Goal: Task Accomplishment & Management: Manage account settings

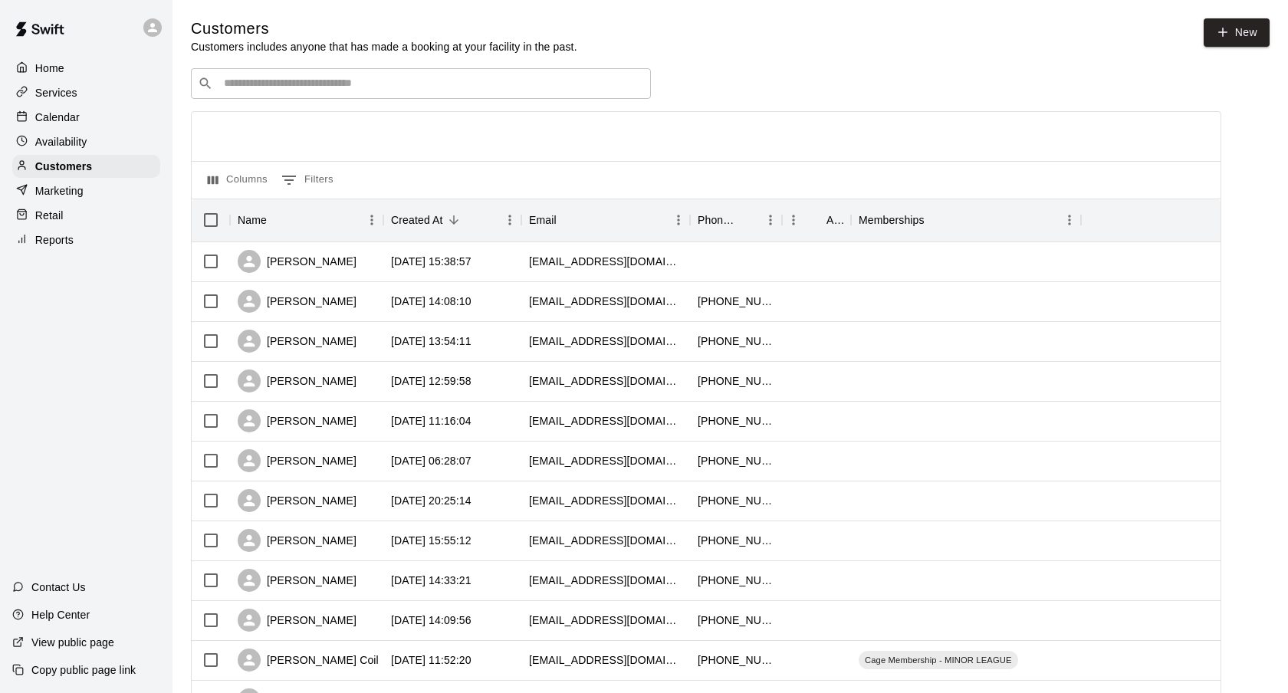
click at [50, 123] on p "Calendar" at bounding box center [57, 117] width 44 height 15
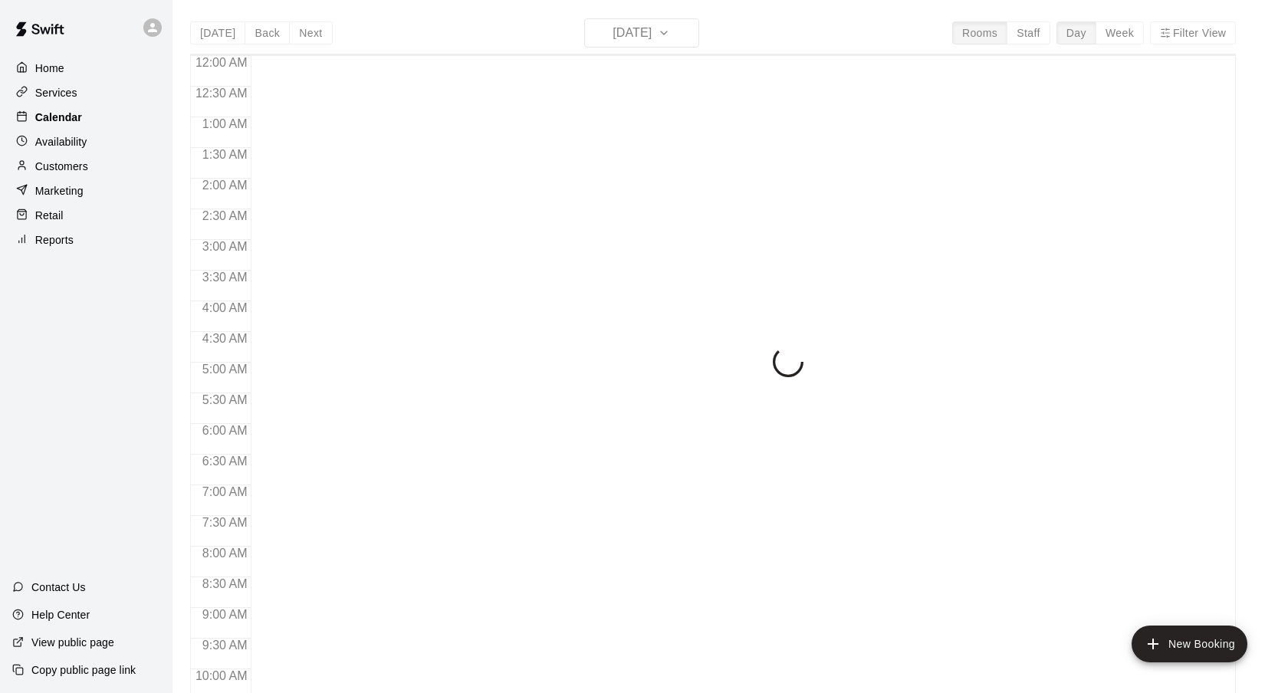
scroll to position [818, 0]
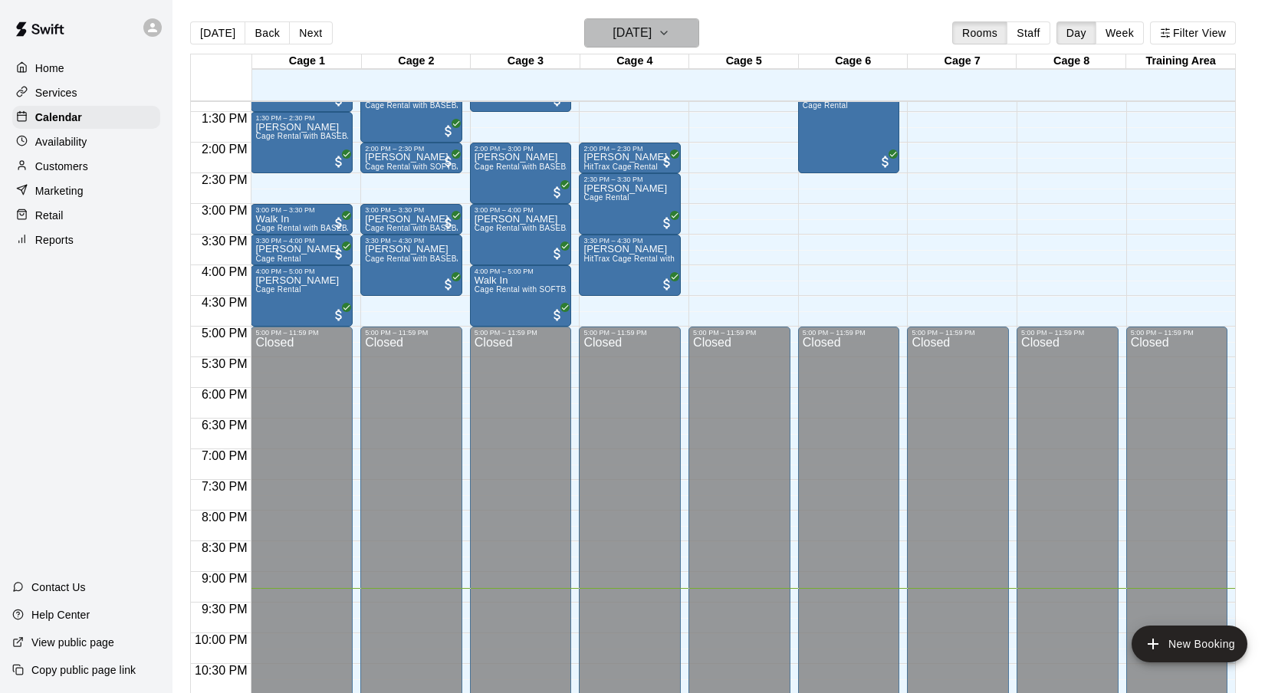
click at [648, 40] on h6 "[DATE]" at bounding box center [632, 32] width 39 height 21
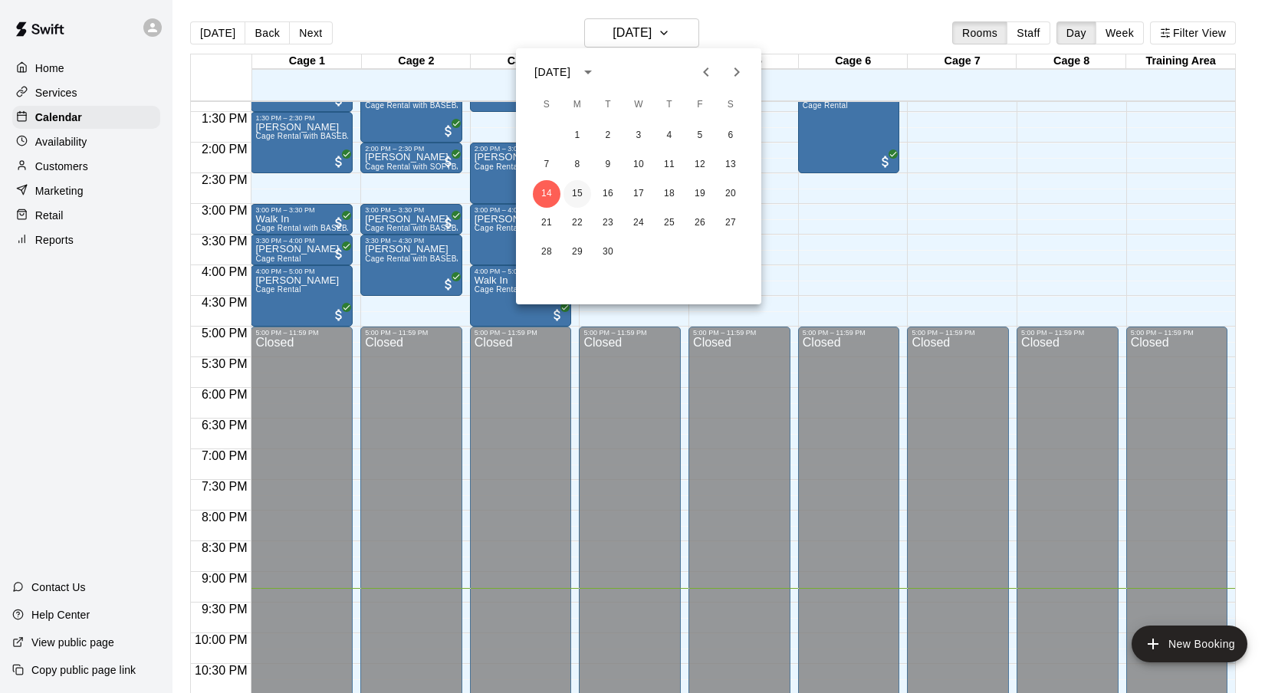
click at [577, 199] on button "15" at bounding box center [578, 194] width 28 height 28
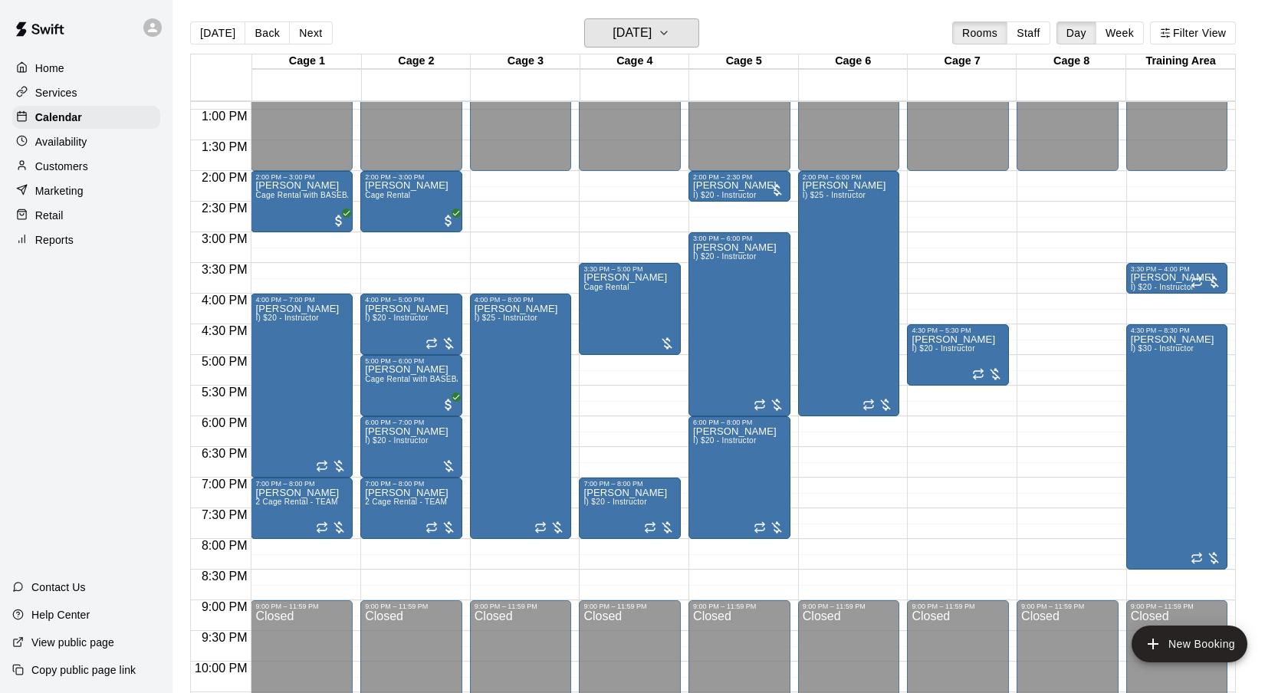
scroll to position [789, 0]
click at [898, 34] on div "[DATE] Back [DATE][DATE] Rooms Staff Day Week Filter View" at bounding box center [713, 35] width 1046 height 35
click at [822, 12] on main "[DATE] Back [DATE][DATE] Rooms Staff Day Week Filter View Cage 1 15 Mon Cage 2 …" at bounding box center [731, 359] width 1116 height 718
click at [652, 28] on h6 "[DATE]" at bounding box center [632, 32] width 39 height 21
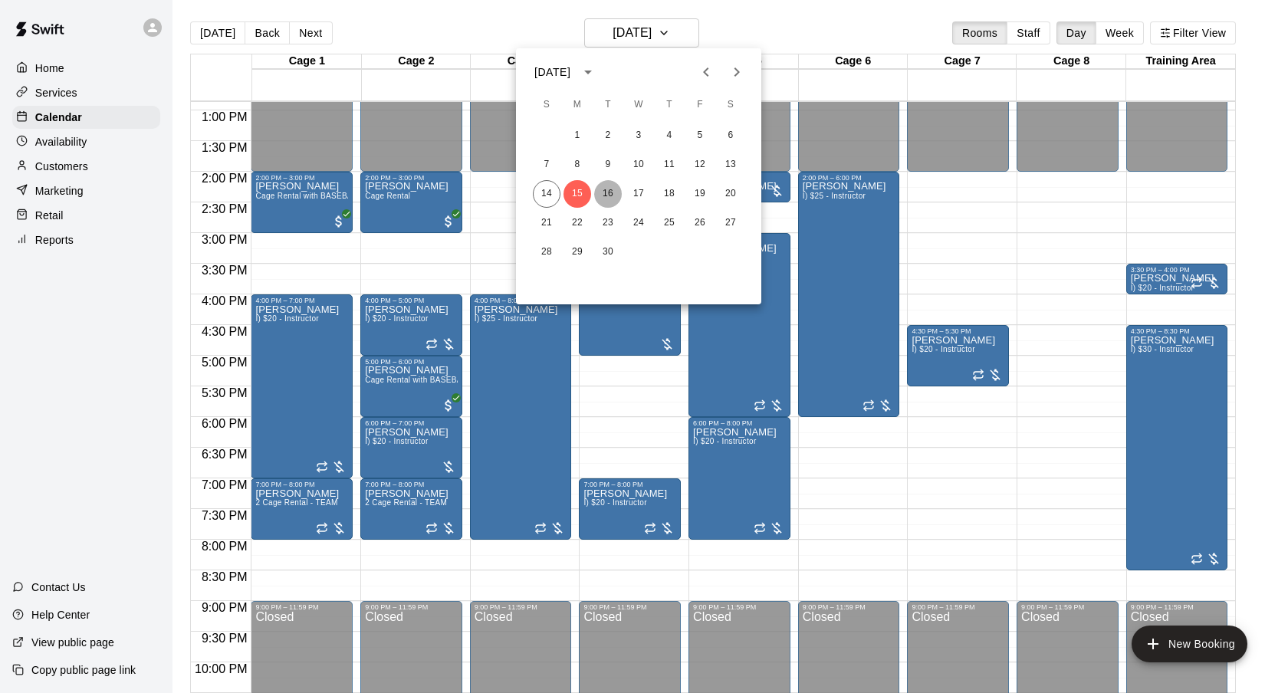
click at [612, 192] on button "16" at bounding box center [608, 194] width 28 height 28
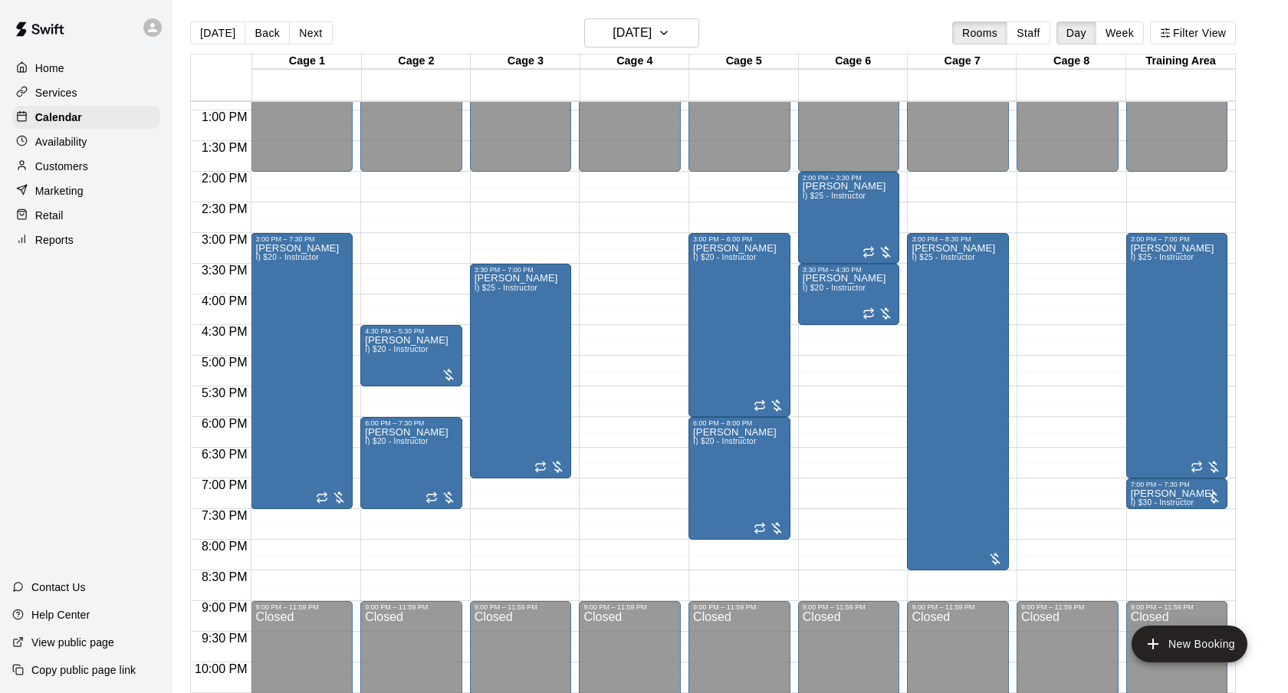
click at [829, 27] on div "[DATE] Back [DATE][DATE] Rooms Staff Day Week Filter View" at bounding box center [713, 35] width 1046 height 35
click at [667, 34] on icon "button" at bounding box center [664, 32] width 6 height 3
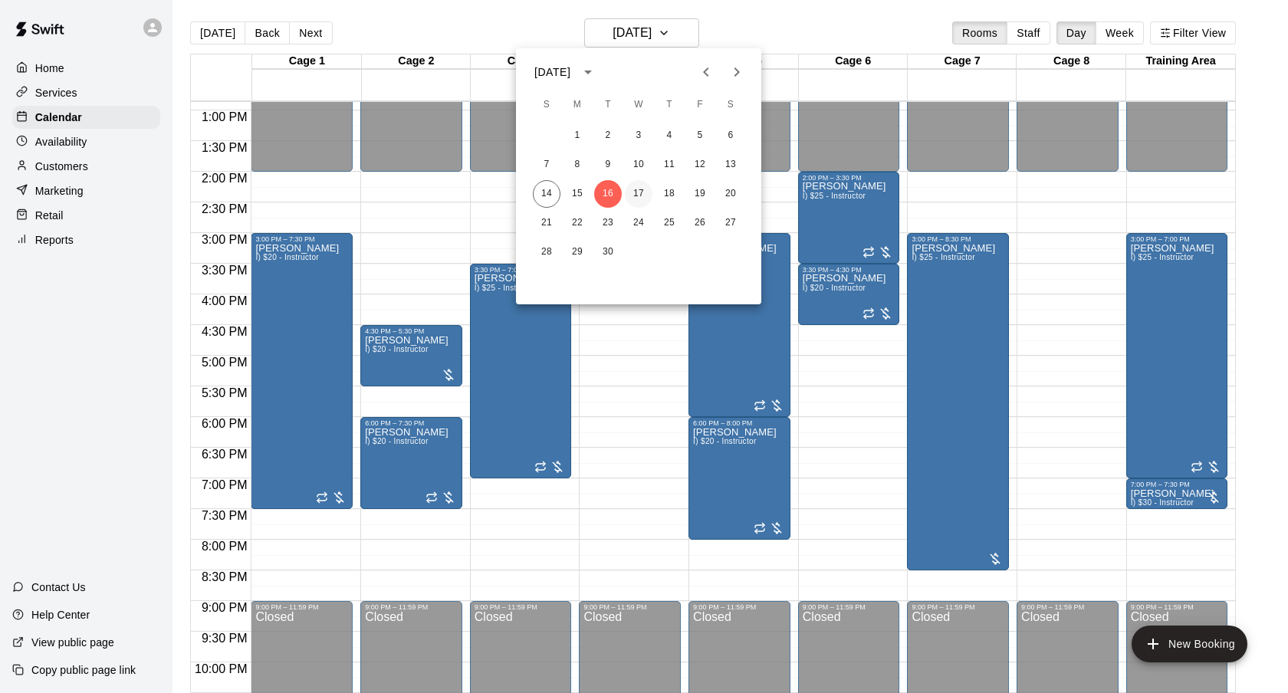
click at [643, 191] on button "17" at bounding box center [639, 194] width 28 height 28
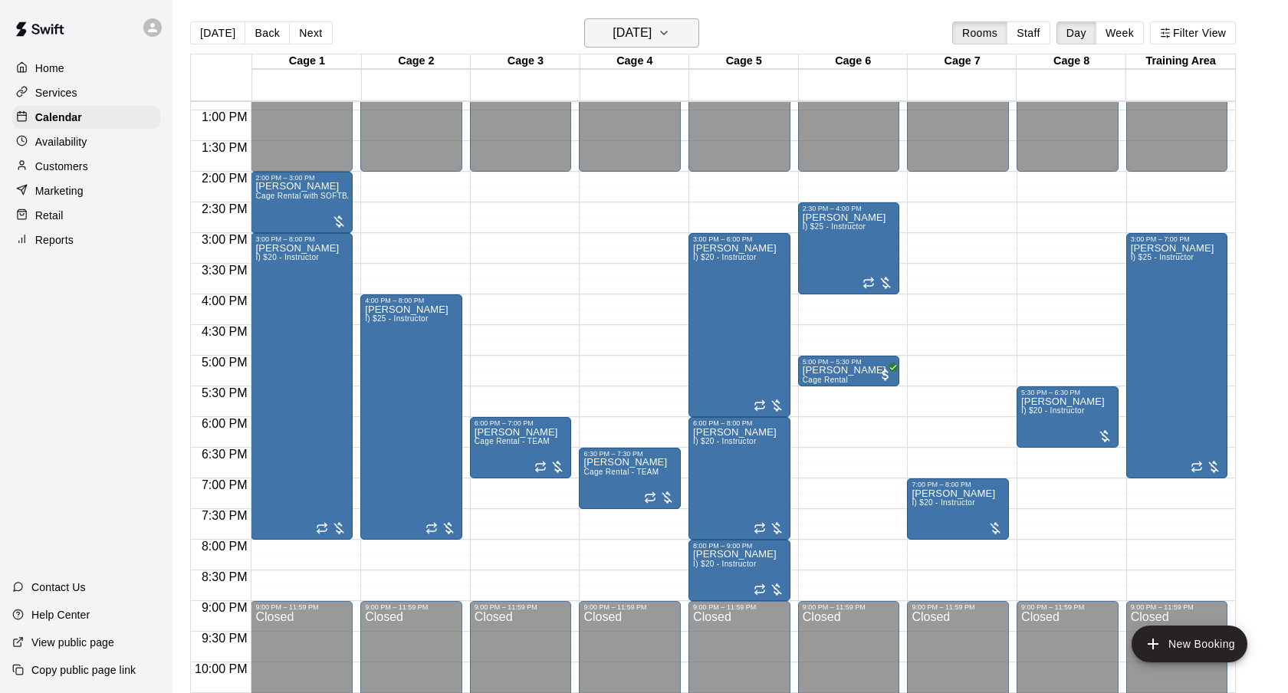
click at [652, 38] on h6 "[DATE]" at bounding box center [632, 32] width 39 height 21
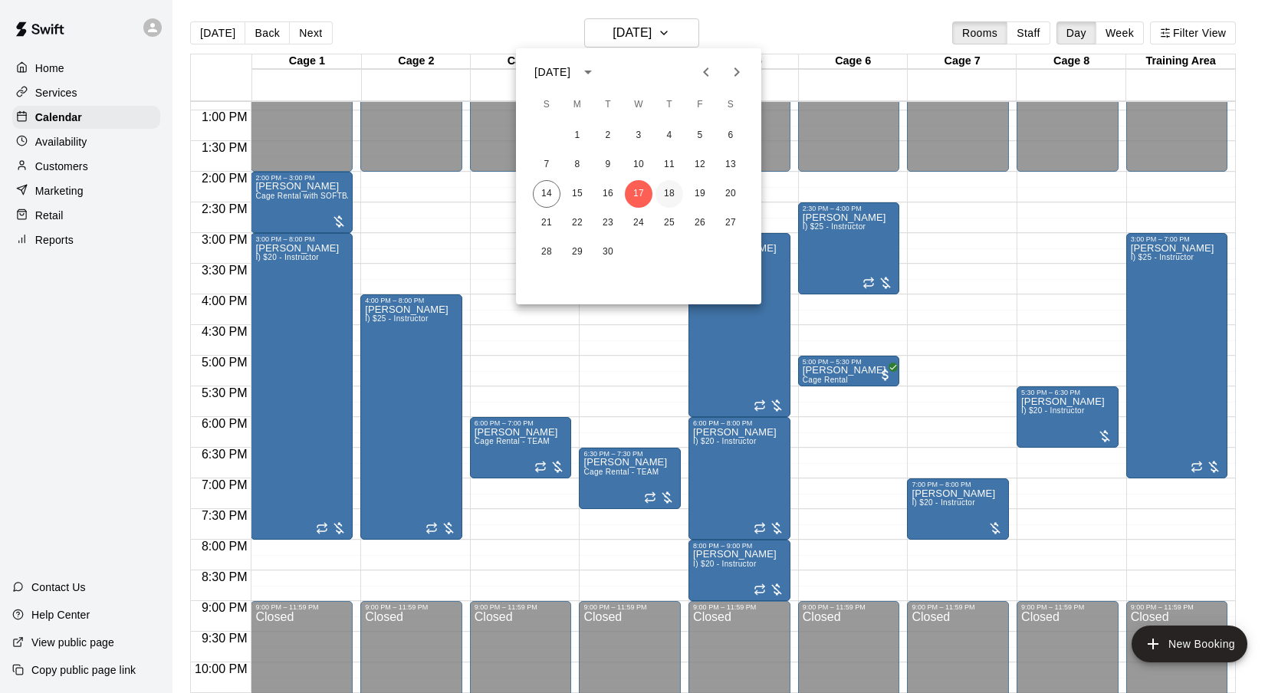
click at [677, 192] on button "18" at bounding box center [670, 194] width 28 height 28
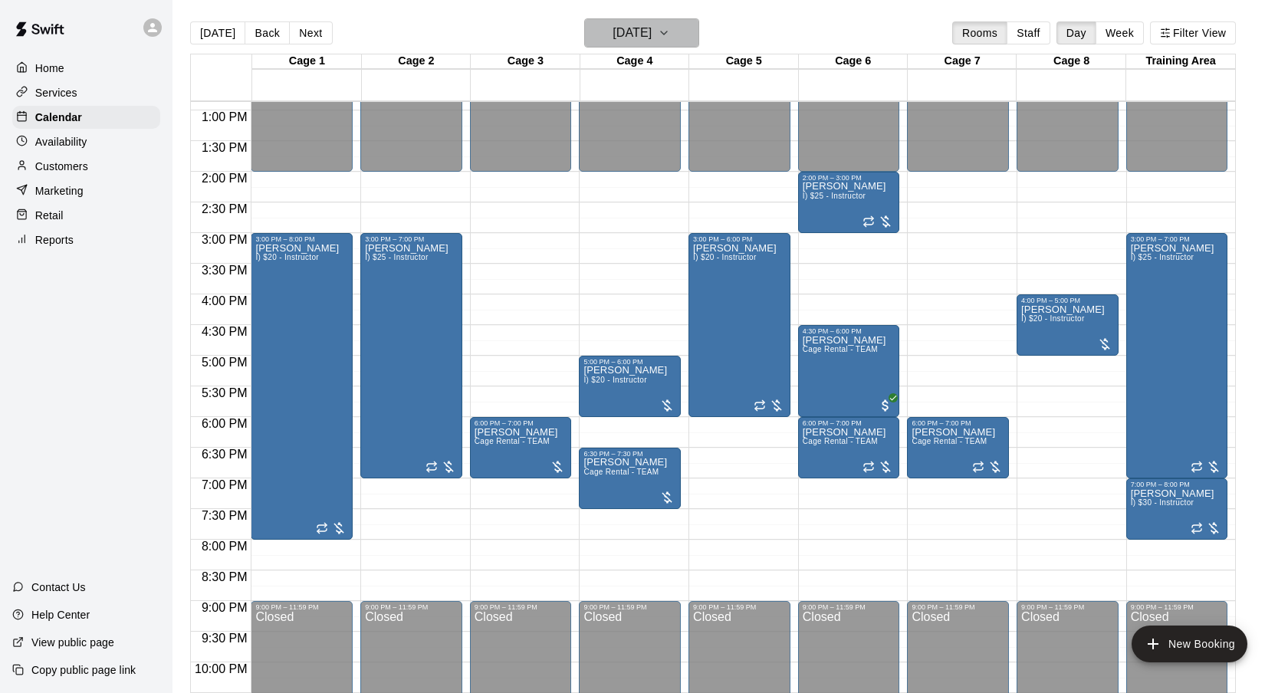
click at [652, 35] on h6 "[DATE]" at bounding box center [632, 32] width 39 height 21
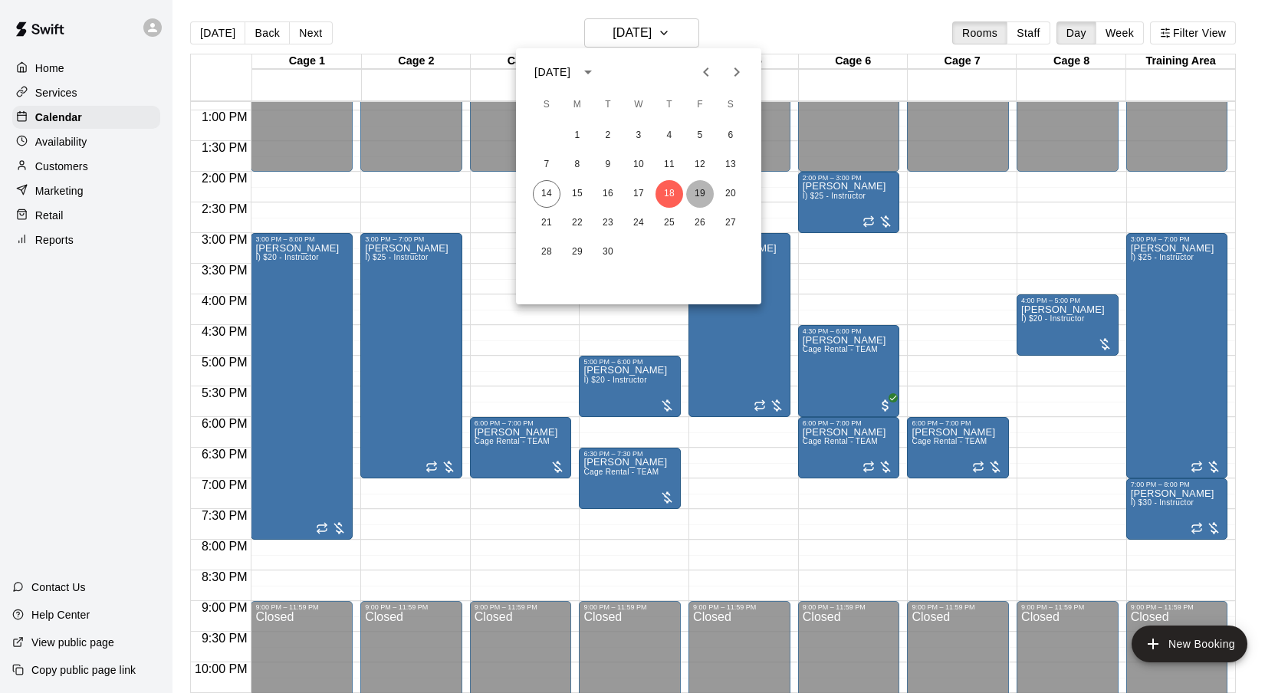
click at [698, 189] on button "19" at bounding box center [700, 194] width 28 height 28
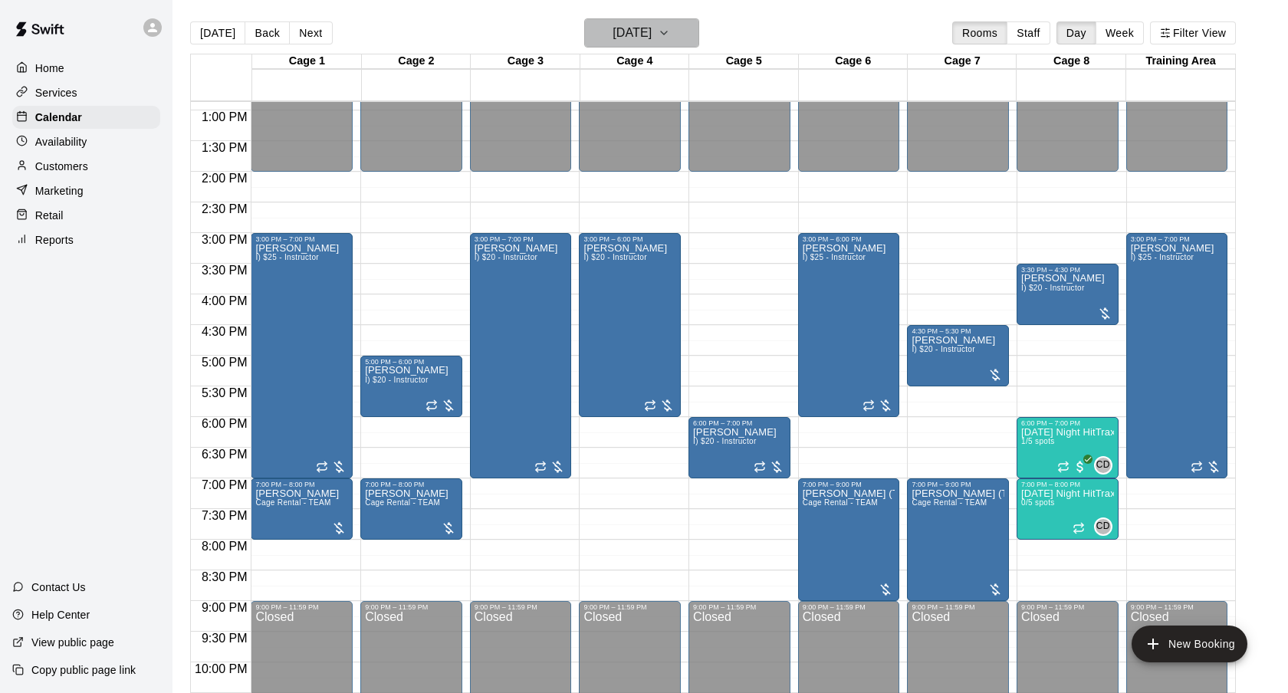
click at [686, 33] on button "[DATE]" at bounding box center [641, 32] width 115 height 29
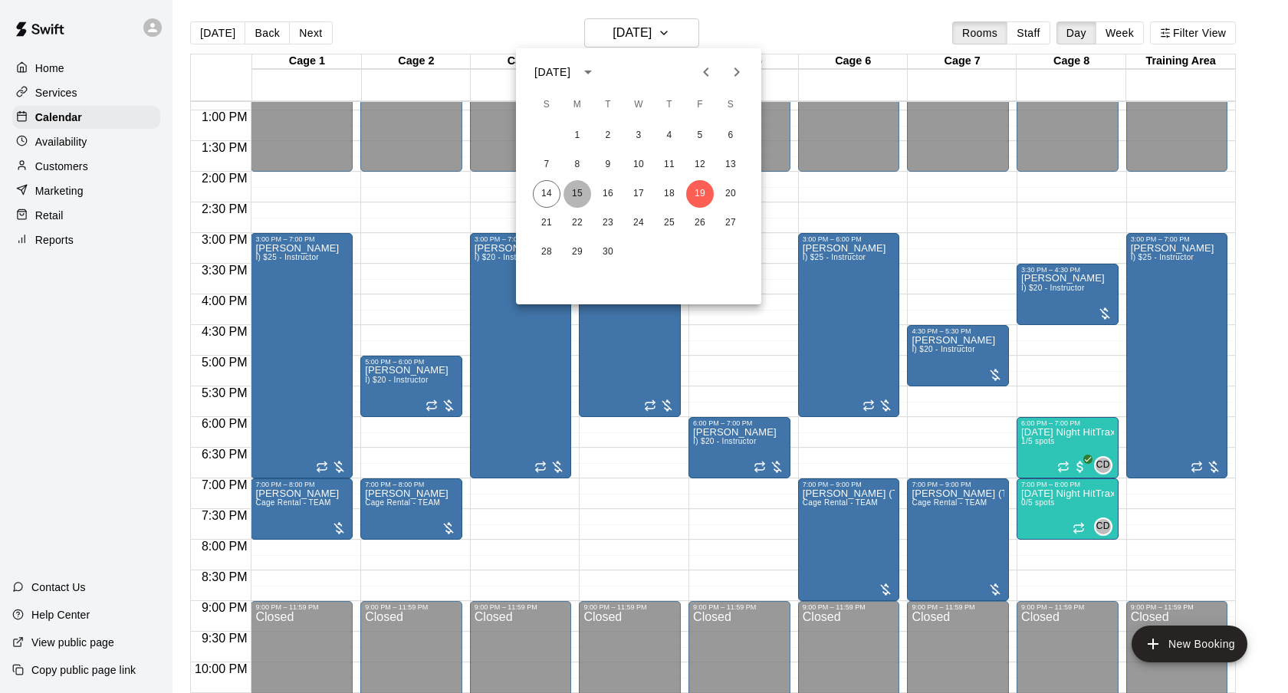
click at [575, 199] on button "15" at bounding box center [578, 194] width 28 height 28
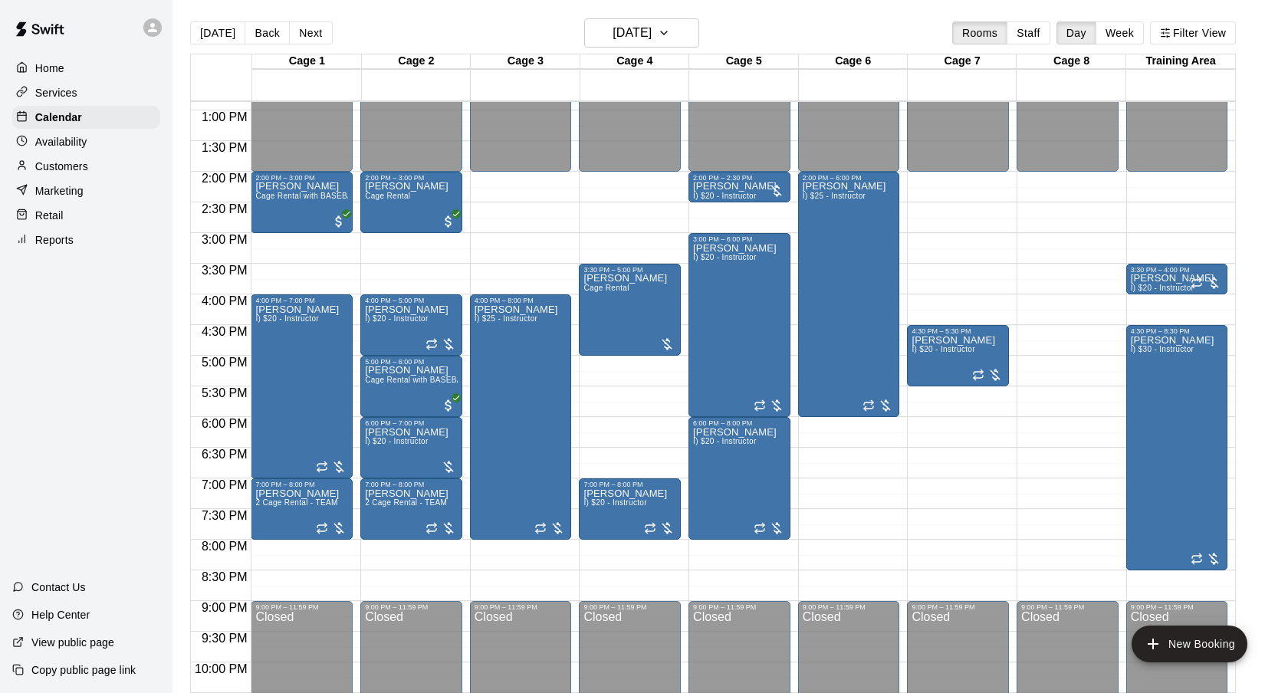
click at [629, 51] on div "[DATE] Back [DATE][DATE] Rooms Staff Day Week Filter View" at bounding box center [713, 35] width 1046 height 35
click at [640, 48] on div "[DATE] Back [DATE][DATE] Rooms Staff Day Week Filter View" at bounding box center [713, 35] width 1046 height 35
click at [639, 29] on h6 "[DATE]" at bounding box center [632, 32] width 39 height 21
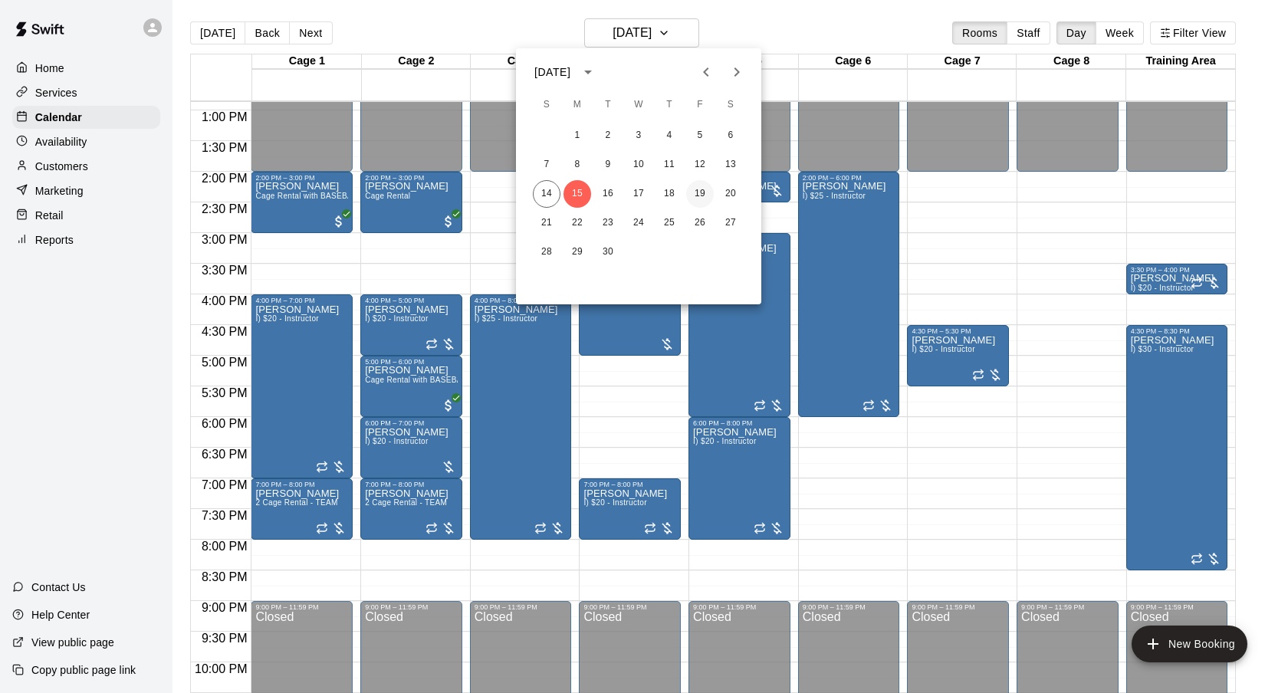
click at [709, 192] on button "19" at bounding box center [700, 194] width 28 height 28
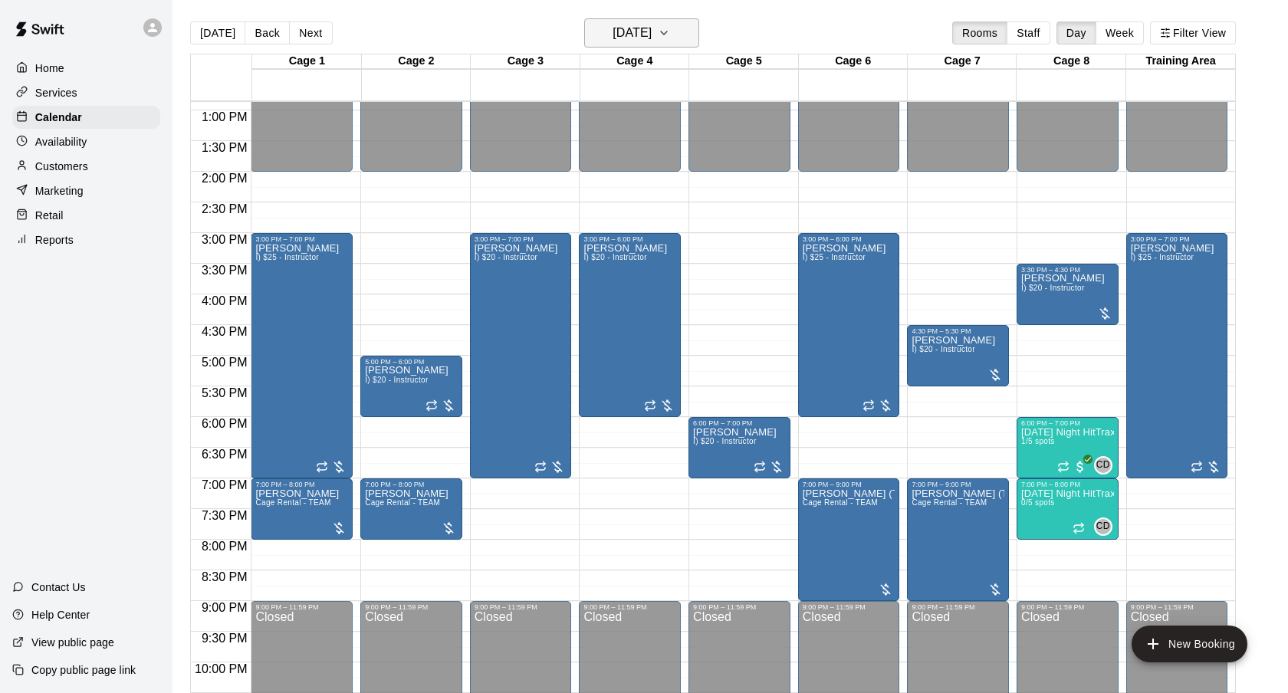
click at [640, 33] on h6 "[DATE]" at bounding box center [632, 32] width 39 height 21
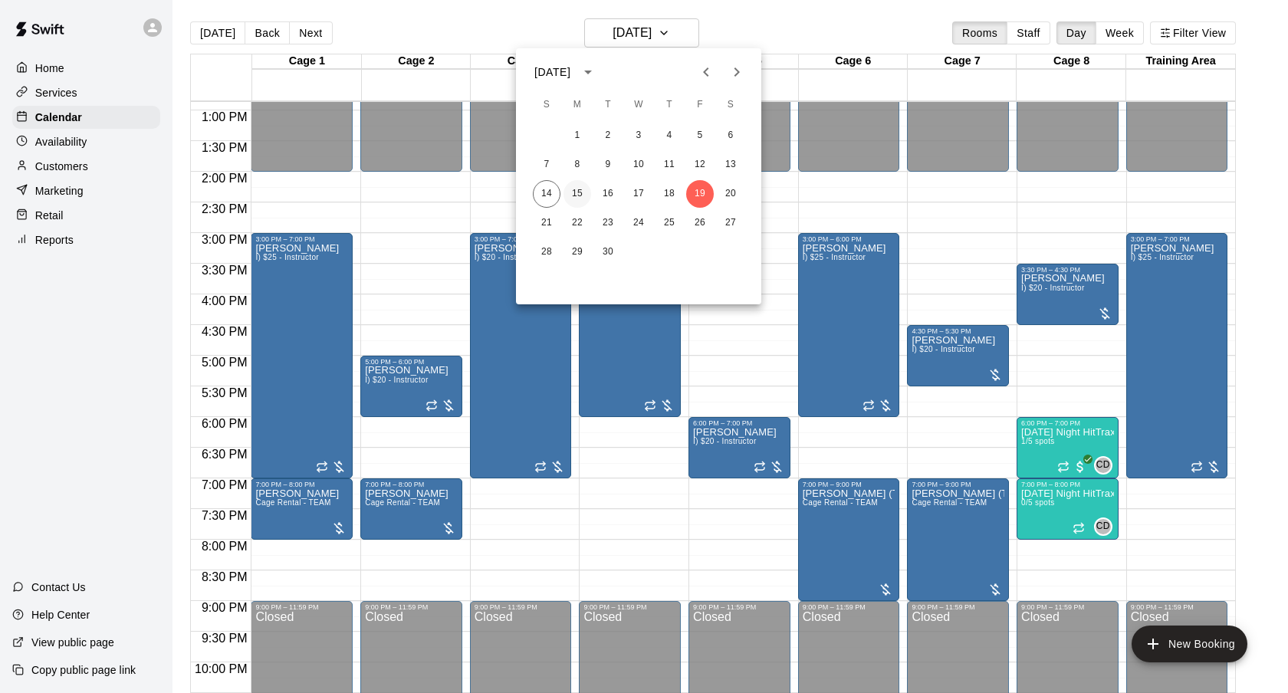
click at [577, 193] on button "15" at bounding box center [578, 194] width 28 height 28
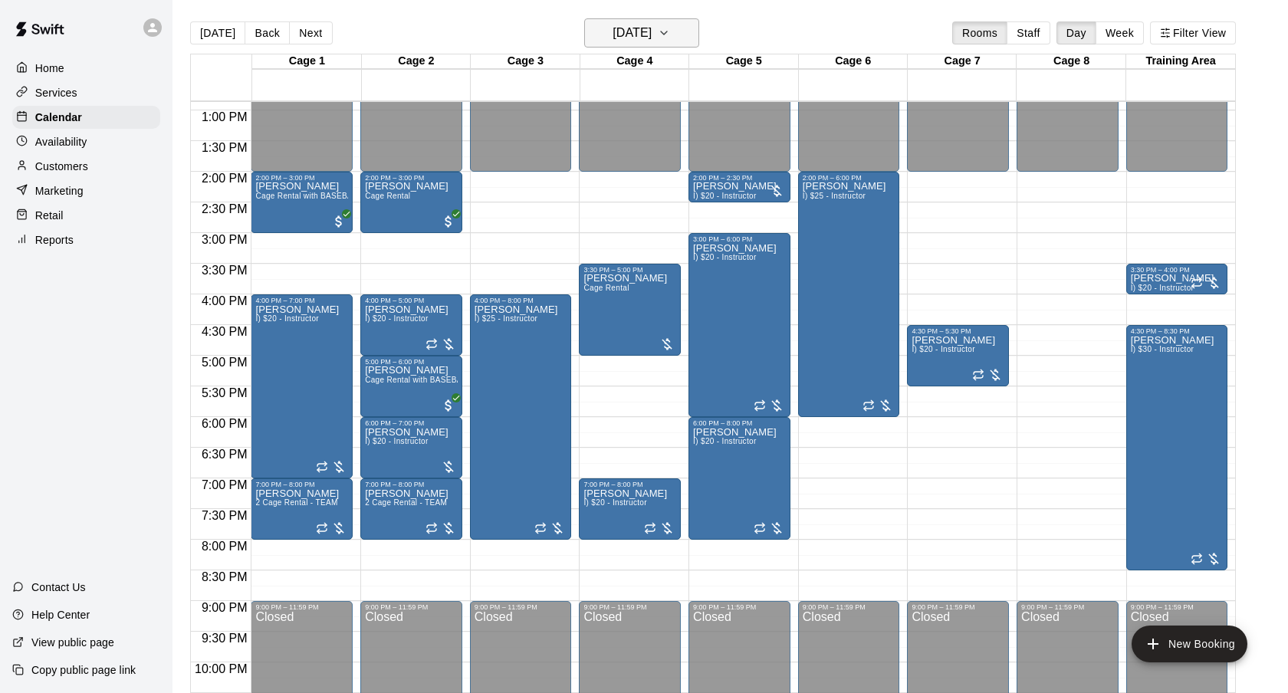
click at [652, 37] on h6 "[DATE]" at bounding box center [632, 32] width 39 height 21
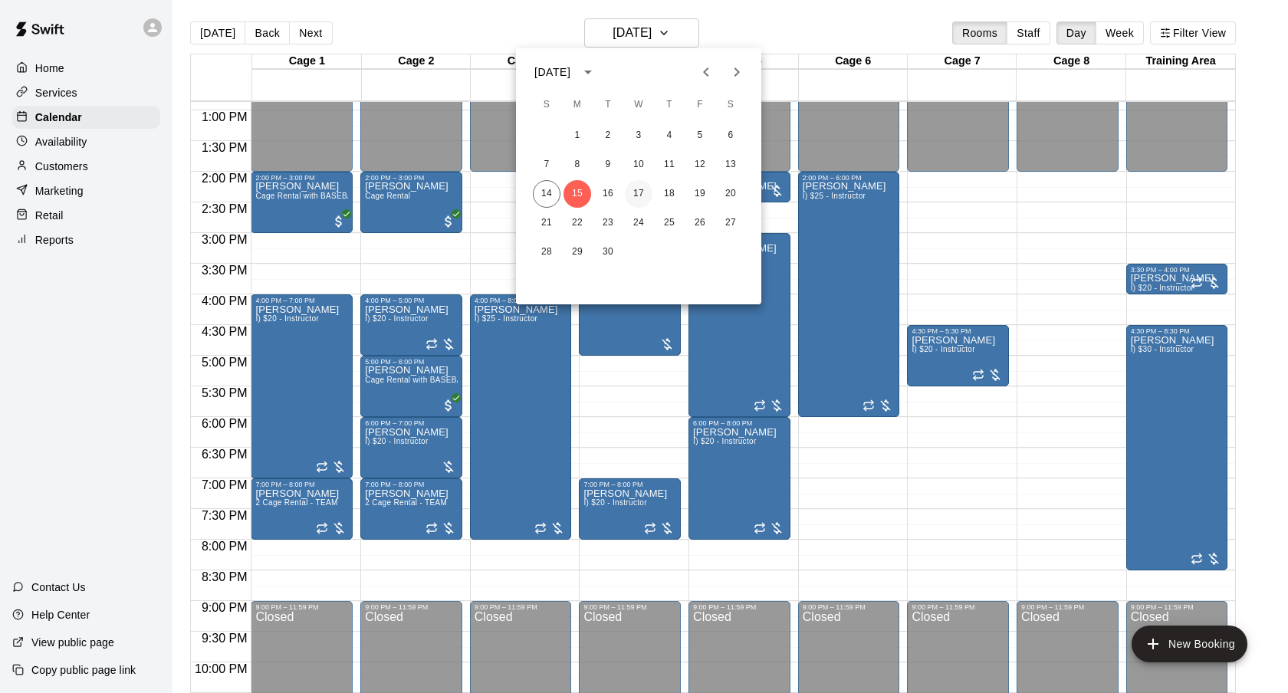
click at [633, 199] on button "17" at bounding box center [639, 194] width 28 height 28
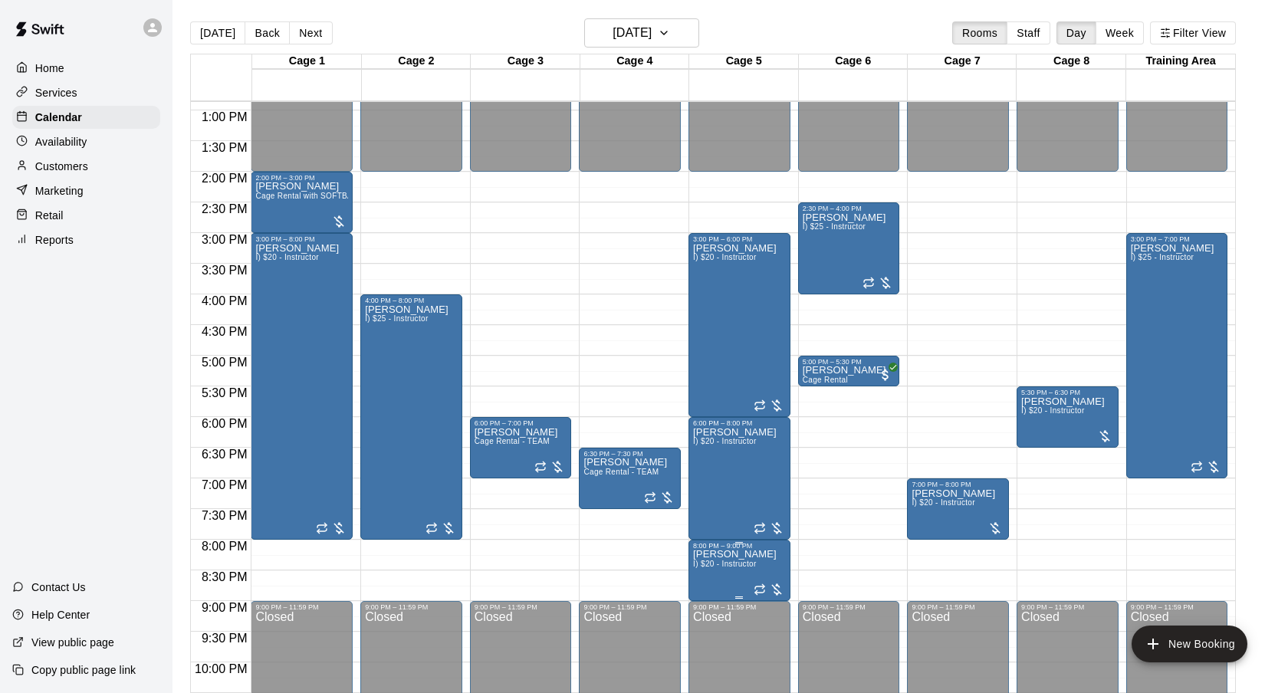
click at [715, 563] on span "I) $20 - Instructor" at bounding box center [724, 564] width 63 height 8
click at [703, 646] on icon "delete" at bounding box center [708, 649] width 18 height 18
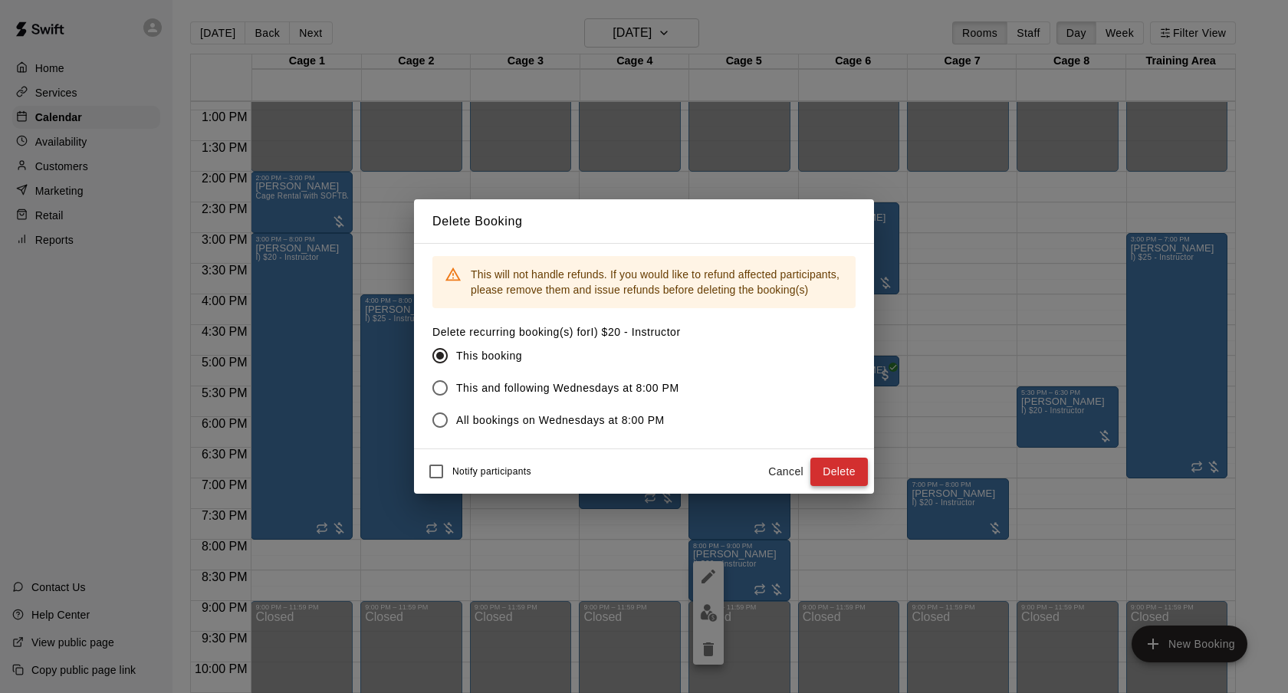
click at [835, 468] on button "Delete" at bounding box center [839, 472] width 58 height 28
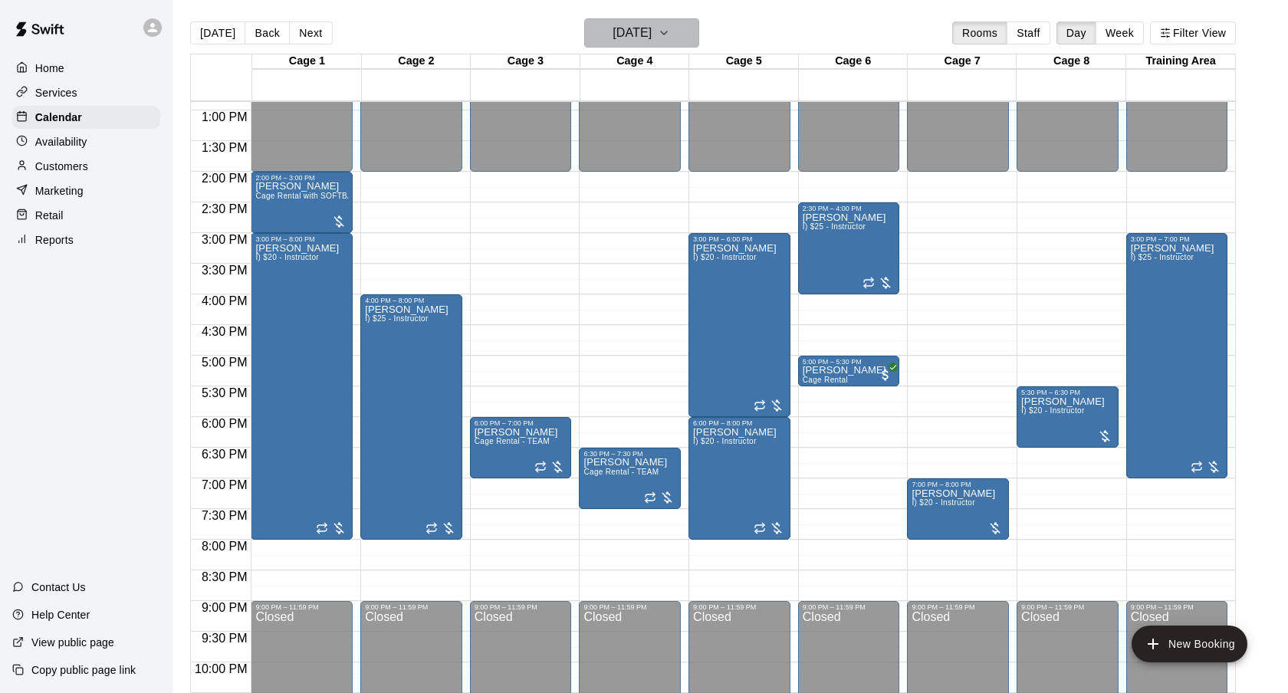
click at [670, 44] on button "[DATE]" at bounding box center [641, 32] width 115 height 29
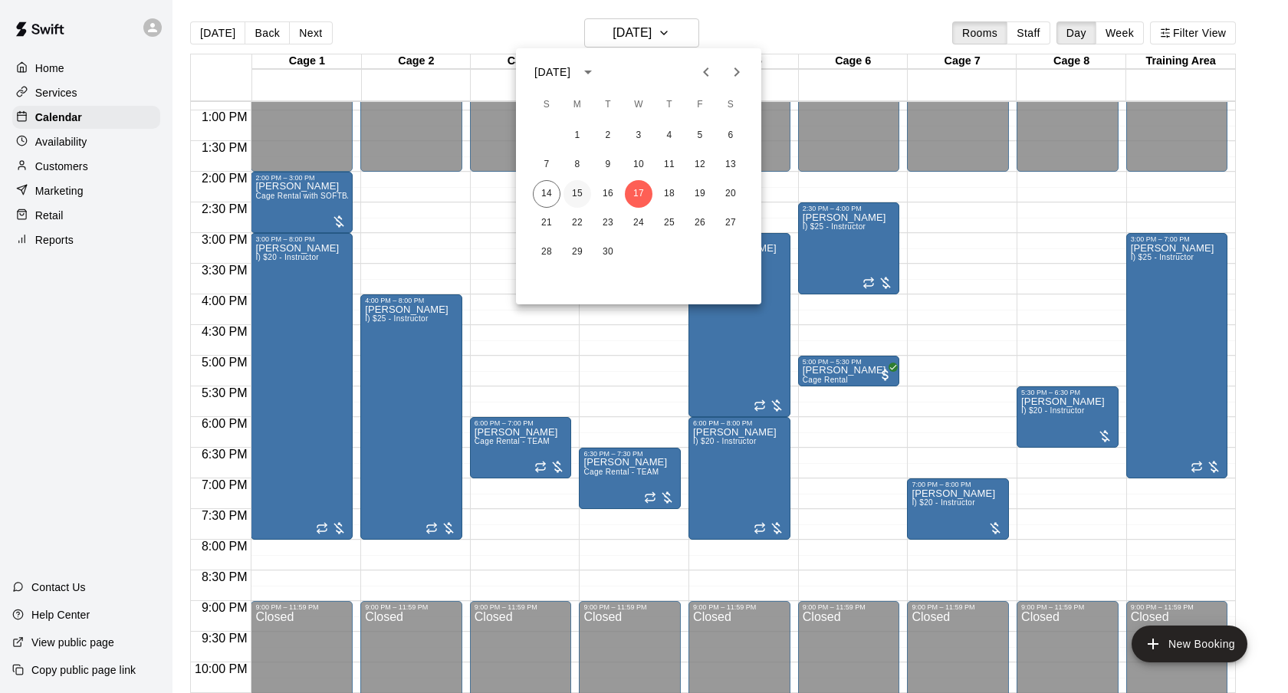
click at [583, 201] on button "15" at bounding box center [578, 194] width 28 height 28
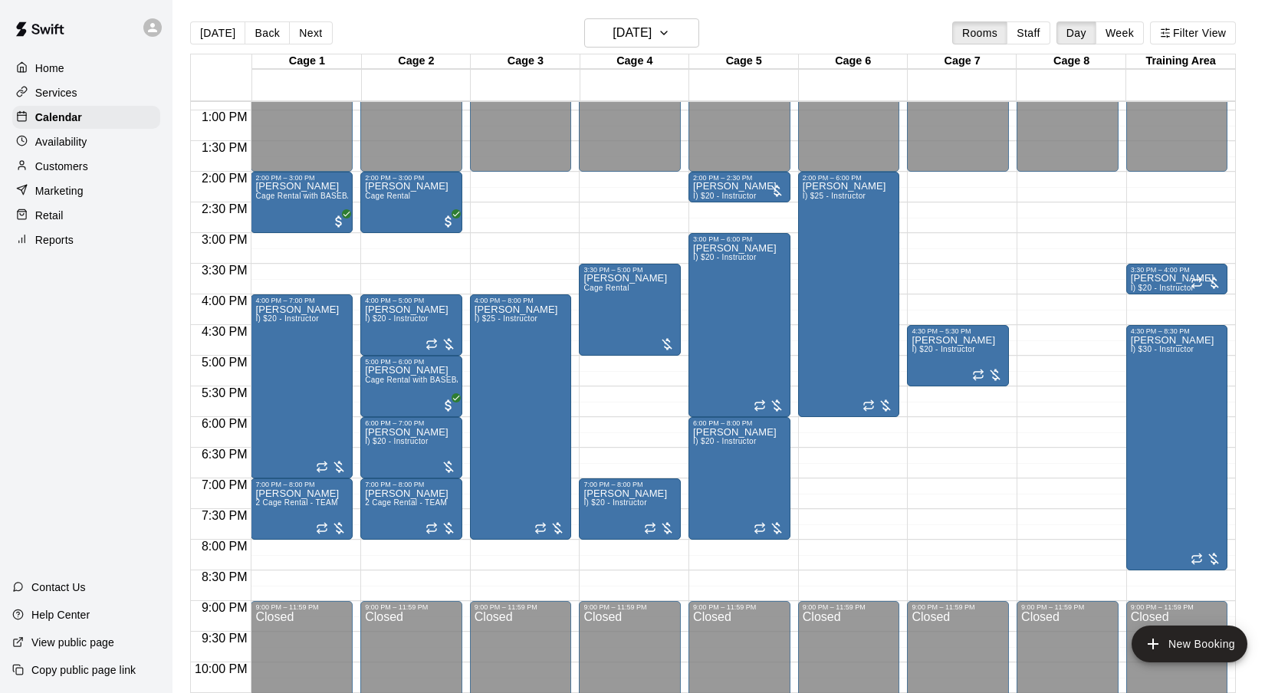
click at [838, 29] on div "[DATE] Back [DATE][DATE] Rooms Staff Day Week Filter View" at bounding box center [713, 35] width 1046 height 35
click at [689, 20] on button "[DATE]" at bounding box center [641, 32] width 115 height 29
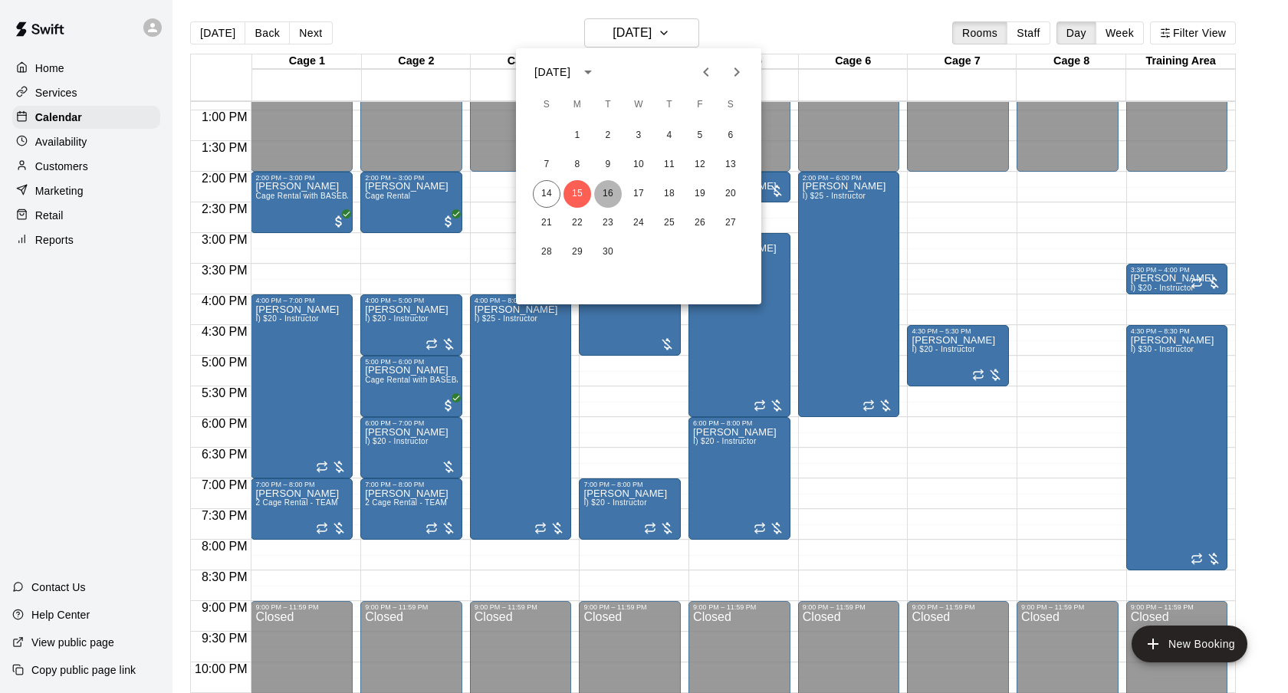
click at [601, 192] on button "16" at bounding box center [608, 194] width 28 height 28
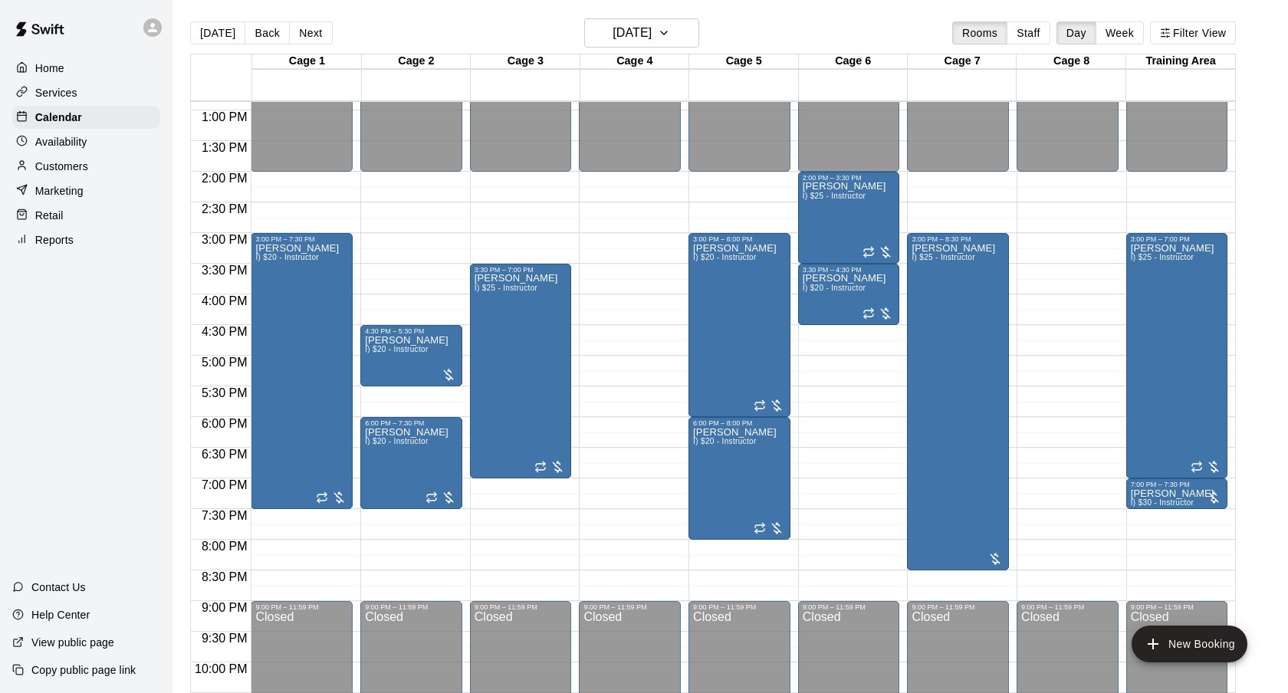
click at [805, 21] on div "[DATE] Back [DATE][DATE] Rooms Staff Day Week Filter View" at bounding box center [713, 35] width 1046 height 35
click at [657, 21] on button "[DATE]" at bounding box center [641, 32] width 115 height 29
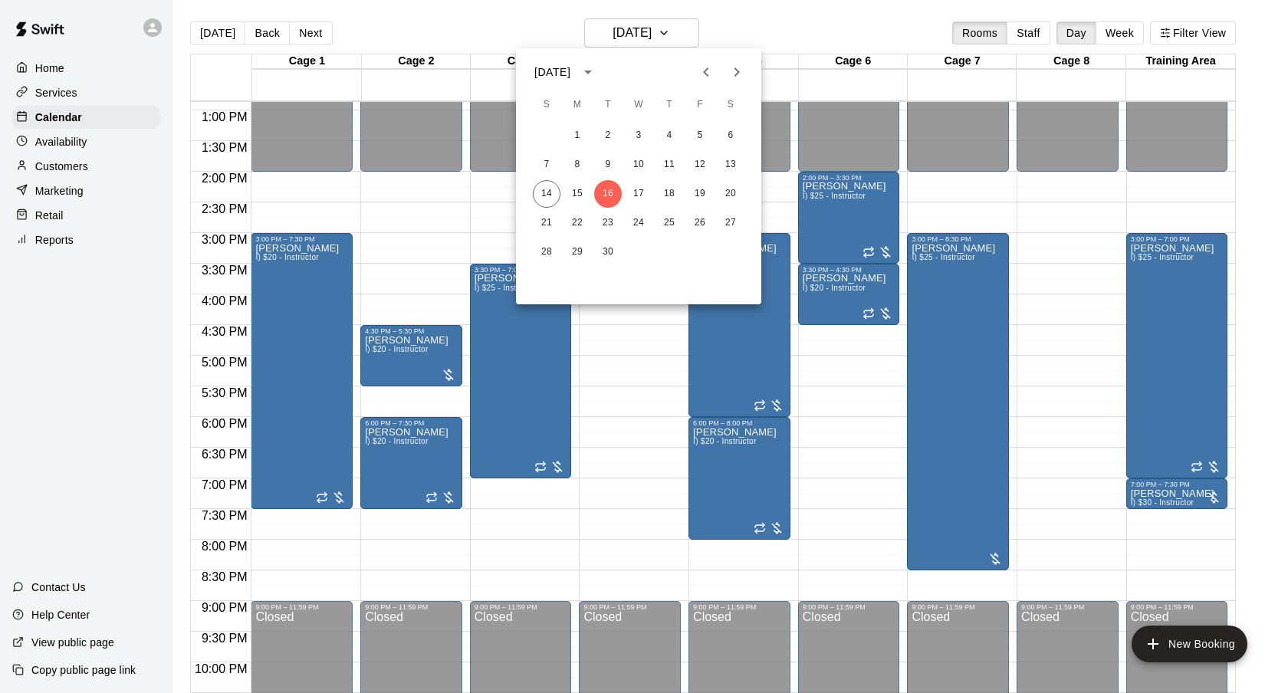
click at [778, 30] on div at bounding box center [644, 346] width 1288 height 693
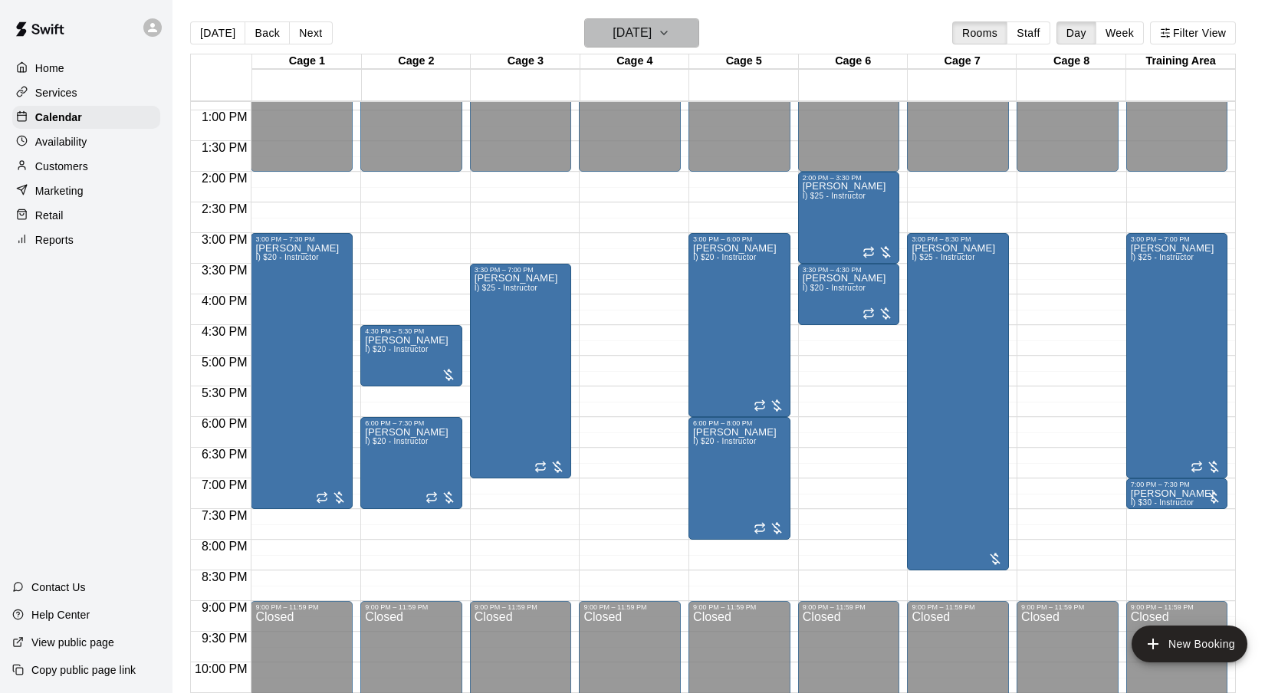
click at [627, 42] on h6 "[DATE]" at bounding box center [632, 32] width 39 height 21
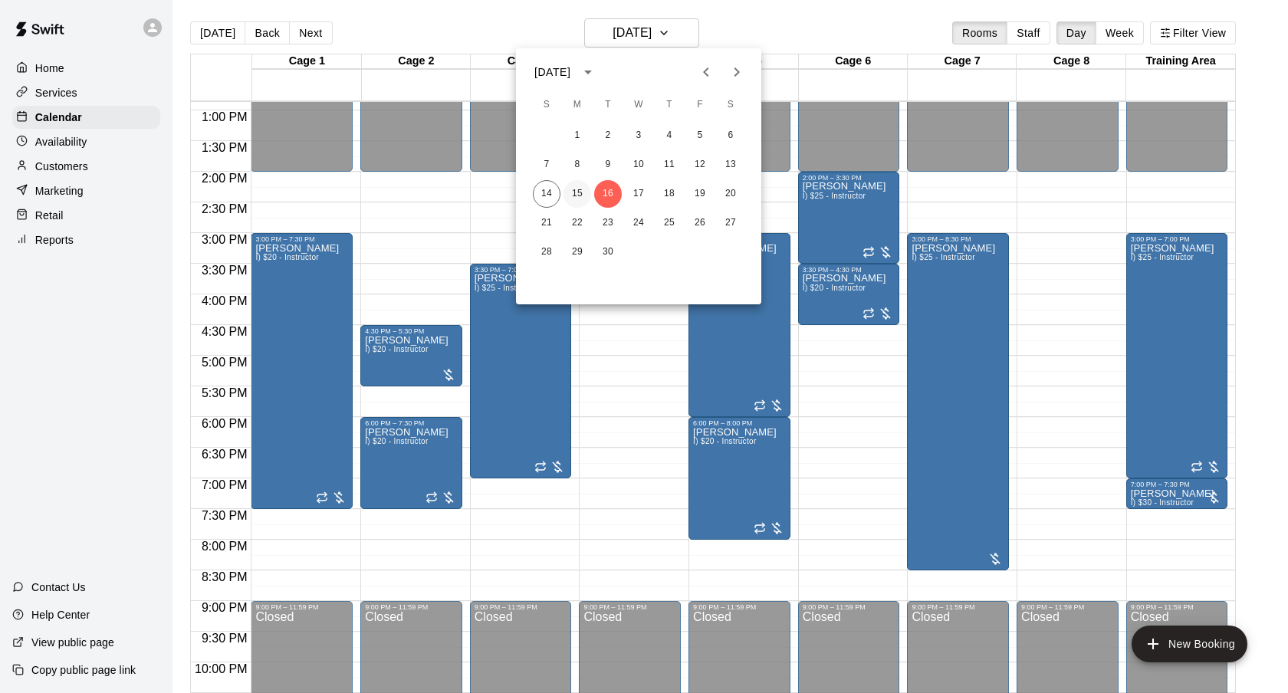
click at [577, 185] on button "15" at bounding box center [578, 194] width 28 height 28
